Goal: Transaction & Acquisition: Obtain resource

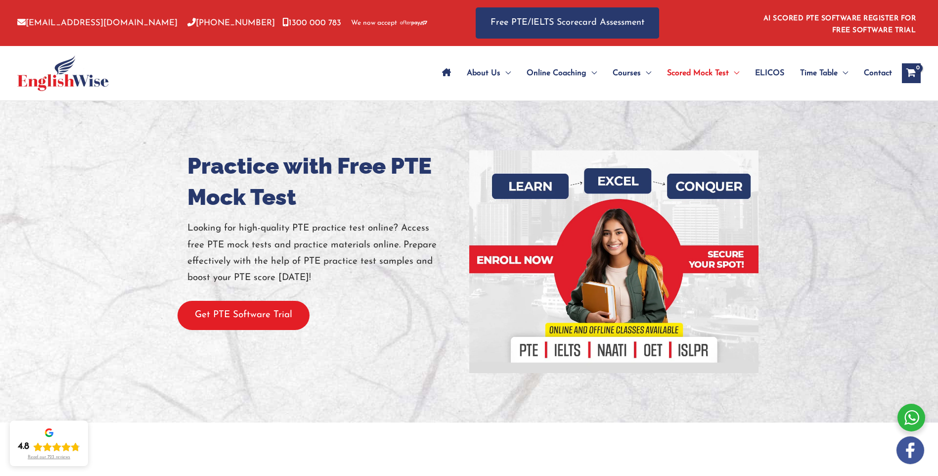
click at [222, 315] on button "Get PTE Software Trial" at bounding box center [243, 315] width 132 height 29
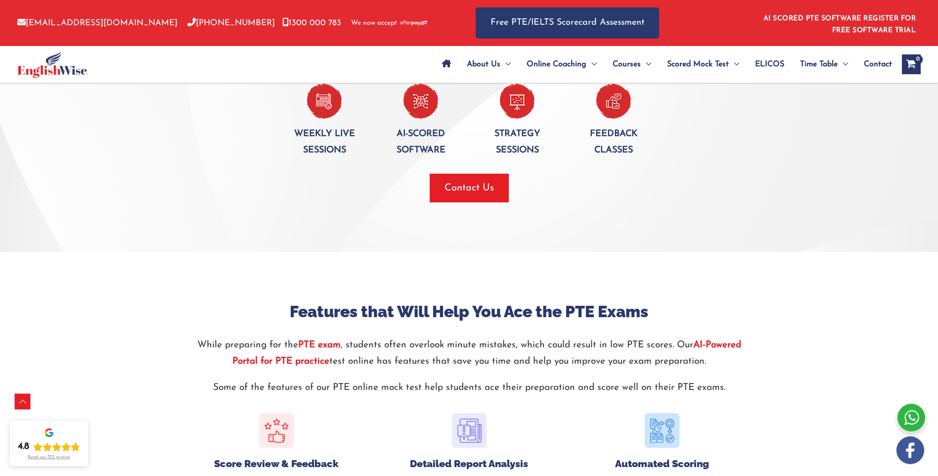
scroll to position [1007, 0]
